Goal: Information Seeking & Learning: Find specific fact

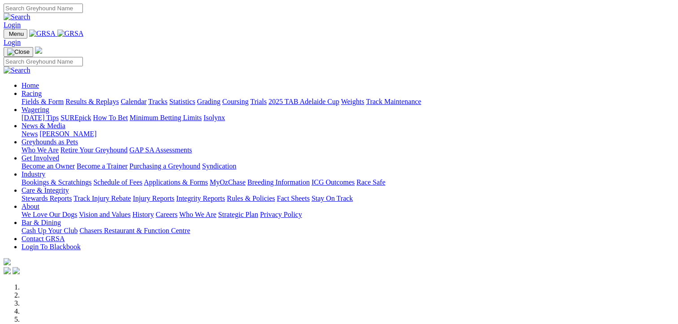
click at [119, 98] on link "Results & Replays" at bounding box center [91, 102] width 53 height 8
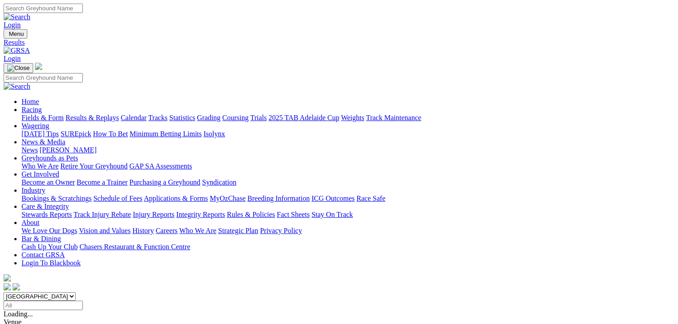
click at [76, 292] on select "South Australia New South Wales Northern Territory Queensland Tasmania Victoria…" at bounding box center [40, 296] width 72 height 9
select select "NT"
click at [58, 292] on select "South Australia New South Wales Northern Territory Queensland Tasmania Victoria…" at bounding box center [40, 296] width 72 height 9
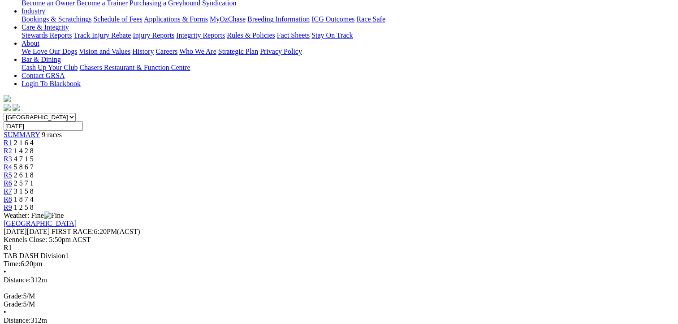
drag, startPoint x: 76, startPoint y: 131, endPoint x: 631, endPoint y: 242, distance: 566.0
copy tbody "1 Territory Tuff T: Dean Archbold 18.27 - $2.20 7.14 11.13 18.27 - $2.20 32.5 2…"
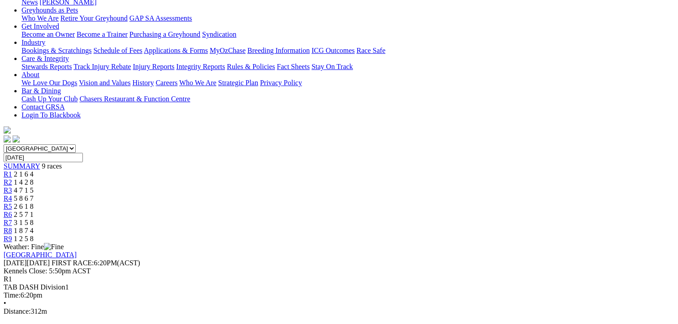
scroll to position [134, 0]
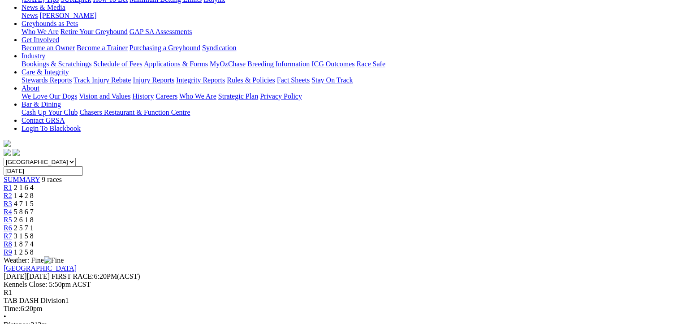
click at [34, 192] on span "1 4 2 8" at bounding box center [24, 196] width 20 height 8
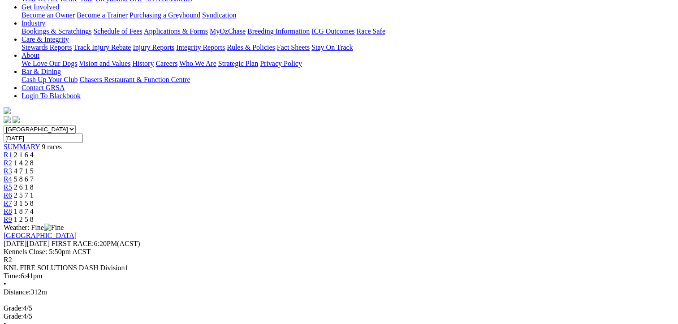
scroll to position [224, 0]
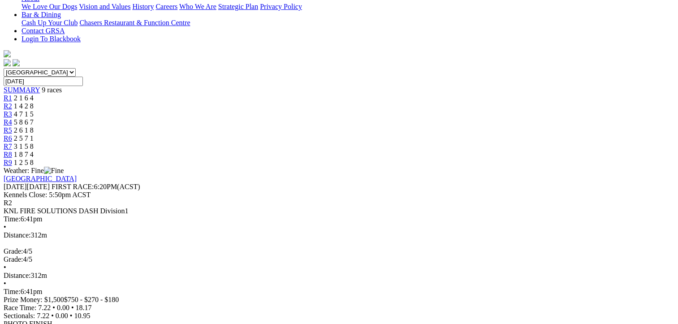
drag, startPoint x: 51, startPoint y: 86, endPoint x: 633, endPoint y: 225, distance: 598.1
copy table "Plc Box Name Fin Time M SP 1ST SEC 2ND SEC Fin Time Margin SP W(KG)"
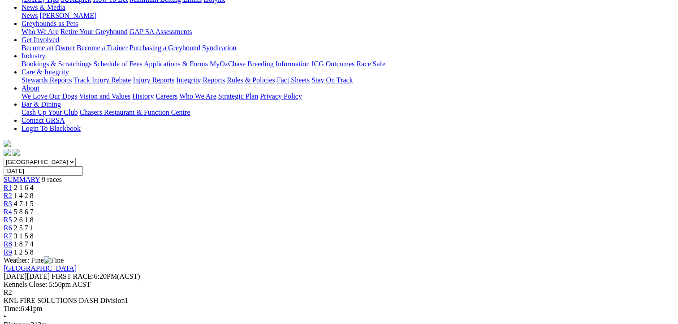
click at [34, 200] on span "4 7 1 5" at bounding box center [24, 204] width 20 height 8
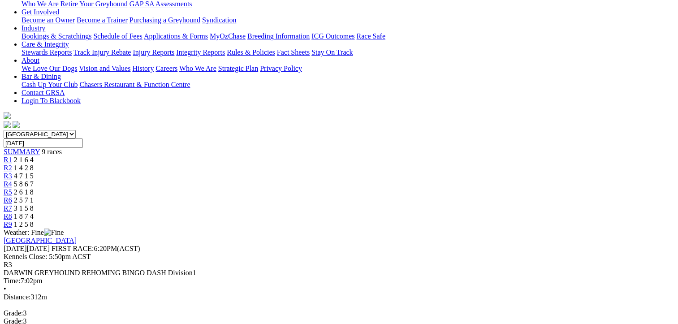
scroll to position [222, 0]
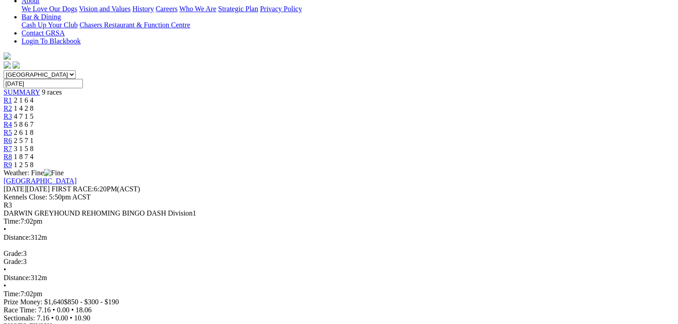
drag, startPoint x: 51, startPoint y: 91, endPoint x: 628, endPoint y: 227, distance: 593.1
copy tbody "1 Sydney Surcharge T: Adam Poulter 18.06 - $4.80 7.16 10.90 18.06 - $4.80 27.6 …"
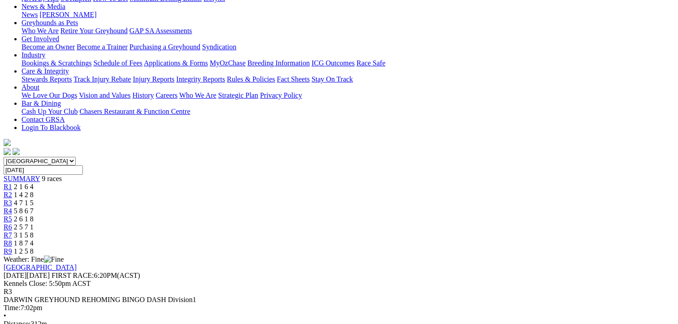
scroll to position [132, 0]
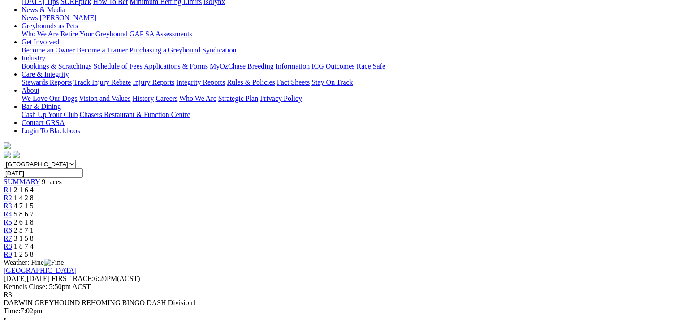
click at [330, 210] on div "R4 5 8 6 7" at bounding box center [339, 214] width 670 height 8
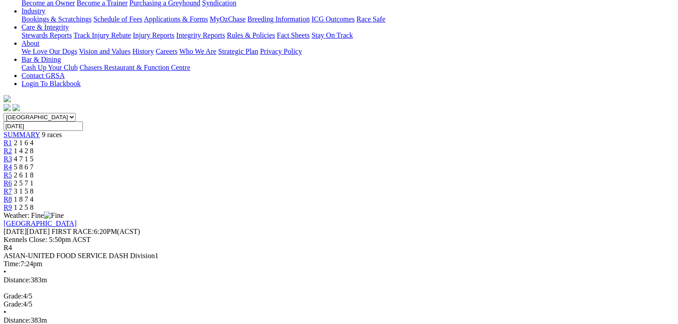
scroll to position [224, 0]
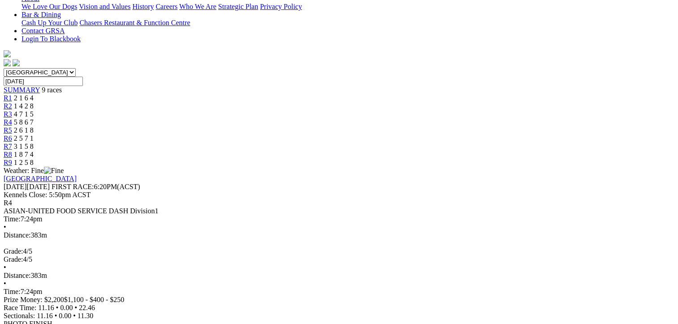
drag, startPoint x: 48, startPoint y: 85, endPoint x: 631, endPoint y: 284, distance: 615.1
copy tbody "1 Dirty Dancing T: Graeme Ferns 22.46 - $6.30 11.16 11.30 22.46 - $6.30 32.8 2 …"
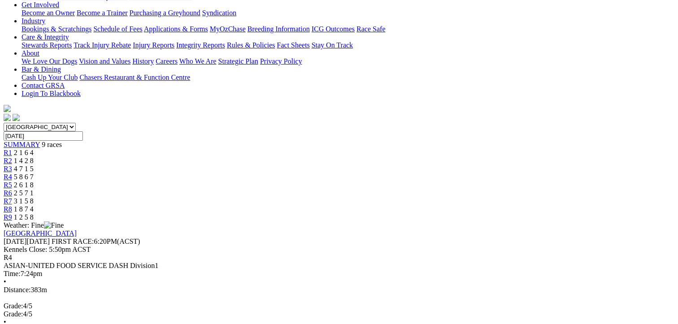
scroll to position [90, 0]
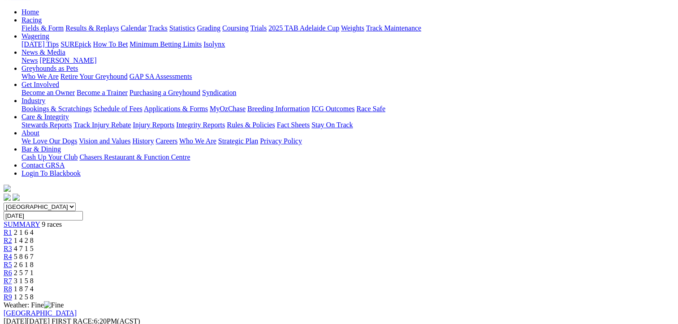
click at [12, 261] on link "R5" at bounding box center [8, 265] width 9 height 8
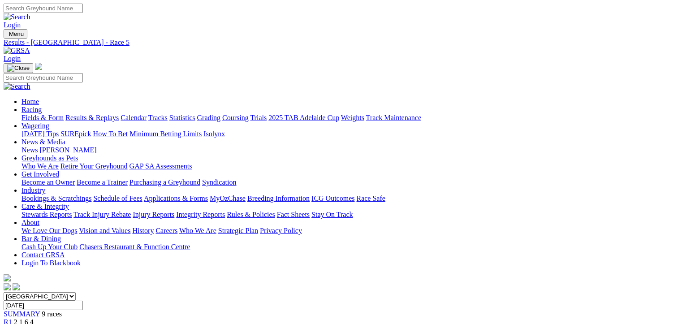
scroll to position [198, 0]
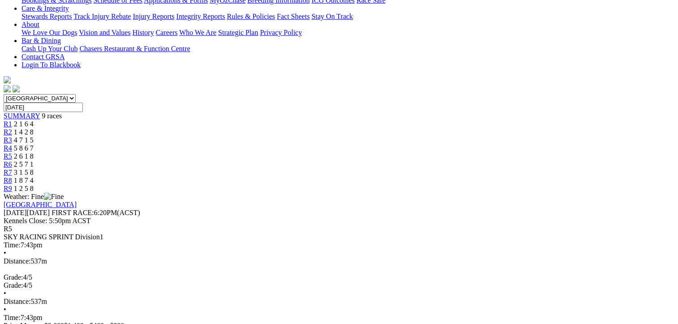
drag, startPoint x: 47, startPoint y: 116, endPoint x: 631, endPoint y: 225, distance: 594.2
copy tbody "1 Zelda Chaos T: Steele Bolton 31.52 - $3.30 5.26 - 31.52 - $3.30 30.5 2 Bart's…"
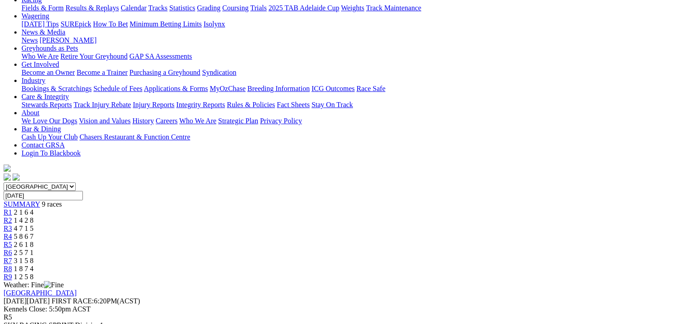
scroll to position [108, 0]
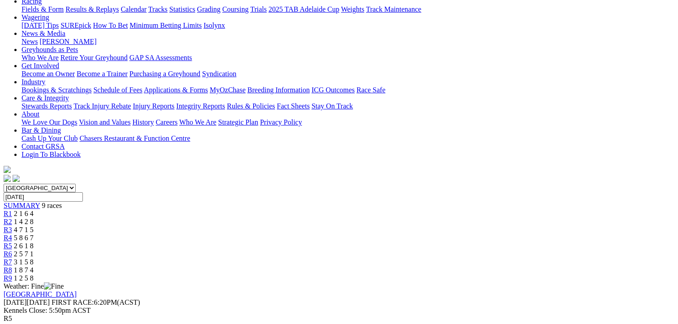
click at [429, 250] on div "R6 2 5 7 1" at bounding box center [339, 254] width 670 height 8
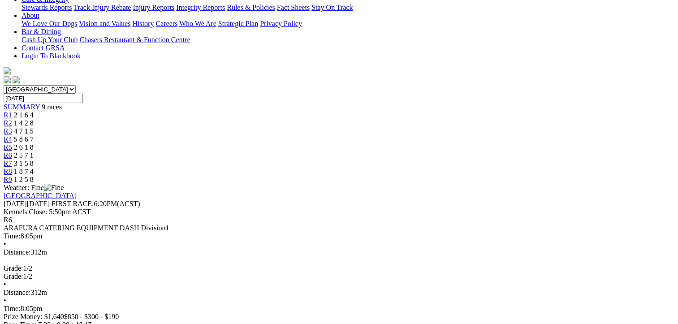
scroll to position [224, 0]
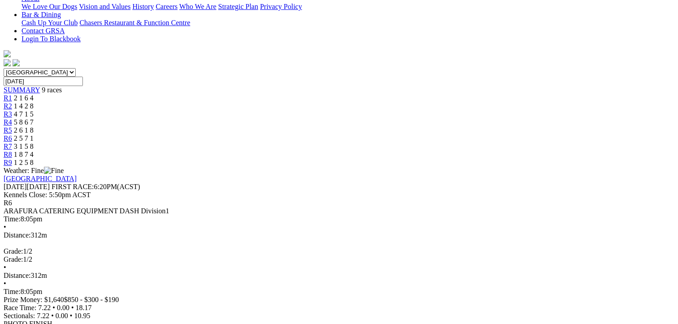
drag, startPoint x: 50, startPoint y: 89, endPoint x: 628, endPoint y: 229, distance: 595.0
copy tbody "1 Luka Magic T: Rob Brown 18.17 - $1.60 7.22 10.95 18.17 - $1.60 28.7 2 Slipper…"
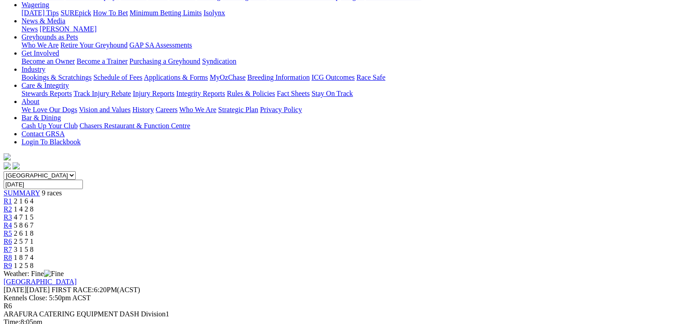
scroll to position [90, 0]
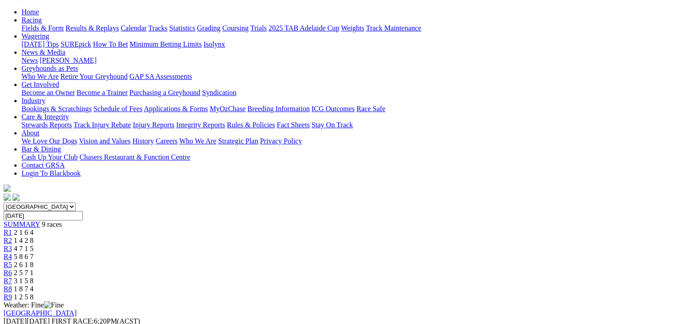
click at [34, 277] on span "3 1 5 8" at bounding box center [24, 281] width 20 height 8
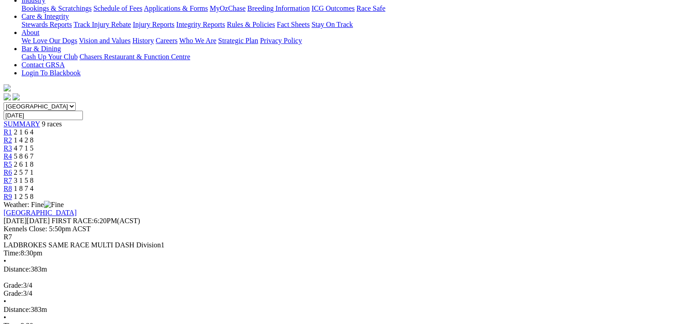
scroll to position [224, 0]
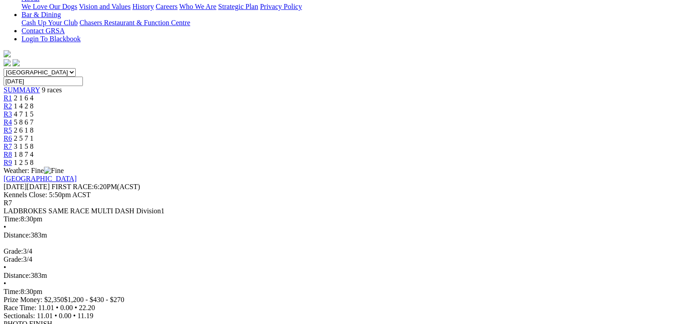
drag, startPoint x: 50, startPoint y: 90, endPoint x: 631, endPoint y: 283, distance: 611.4
copy tbody "1 Little Cath T: Harrison Brown 22.20 - $5.20 11.01 11.19 22.20 - $5.20 25.7 2 …"
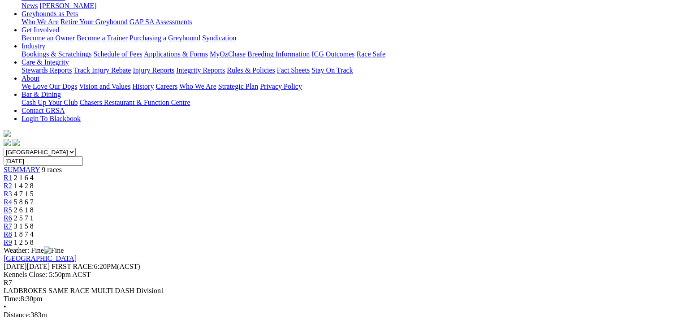
scroll to position [90, 0]
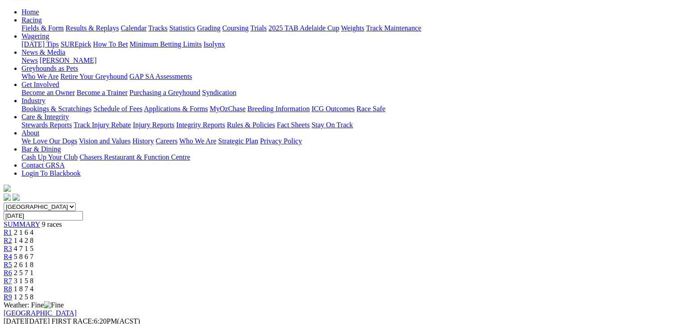
click at [34, 285] on span "1 8 7 4" at bounding box center [24, 289] width 20 height 8
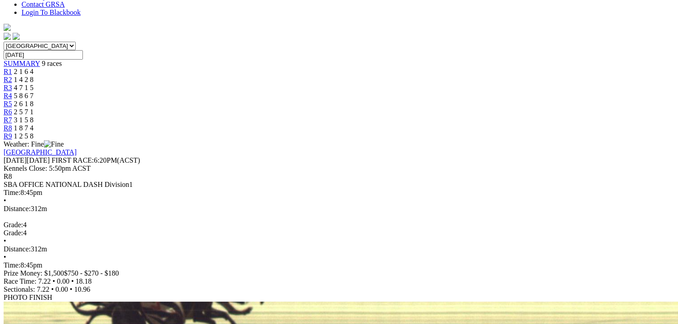
scroll to position [268, 0]
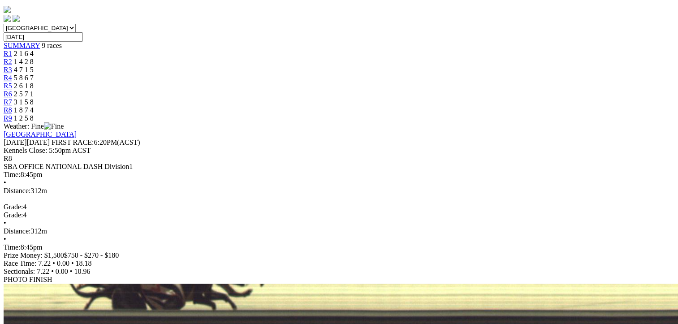
drag, startPoint x: 54, startPoint y: 42, endPoint x: 627, endPoint y: 181, distance: 589.6
copy tbody "1 Mum Said Yes T: [PERSON_NAME] 18.18 - $9.40 7.22 10.96 18.18 - $9.40 25.5 2 B…"
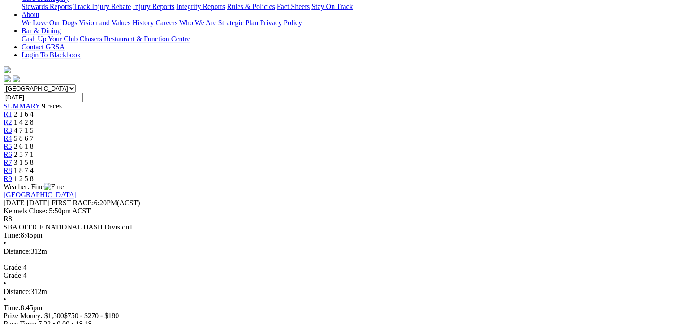
scroll to position [134, 0]
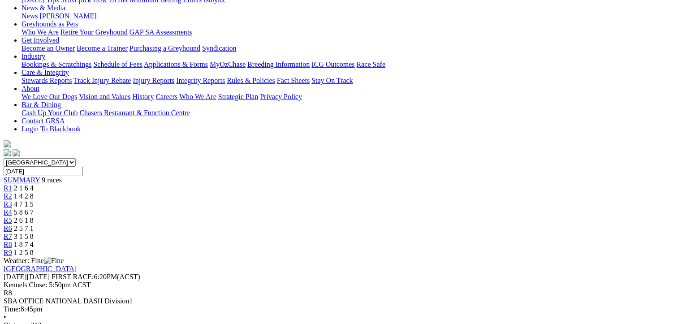
click at [34, 249] on span "1 2 5 8" at bounding box center [24, 253] width 20 height 8
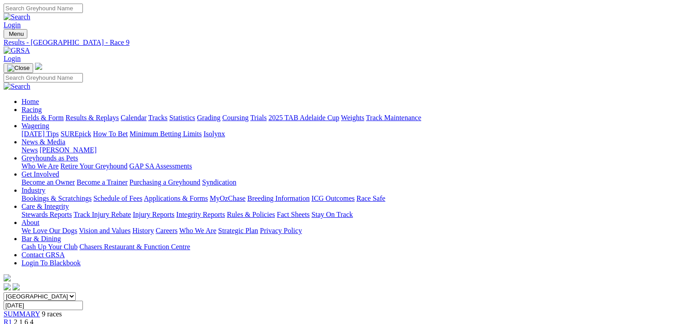
scroll to position [198, 0]
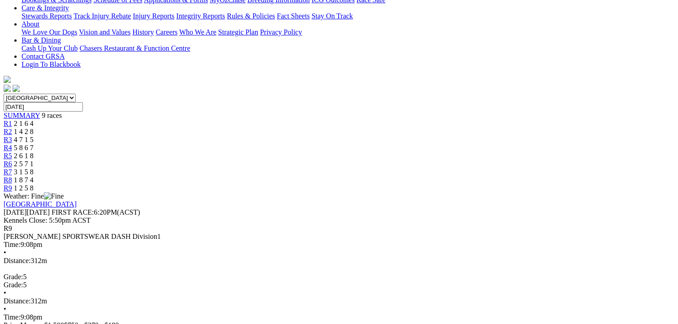
drag, startPoint x: 47, startPoint y: 113, endPoint x: 629, endPoint y: 250, distance: 597.6
copy tbody "1 Enigma Dream T: Steele Bolton 18.09 - $2.40 7.21 10.88 18.09 - $2.40 28.4 2 Z…"
